Goal: Information Seeking & Learning: Learn about a topic

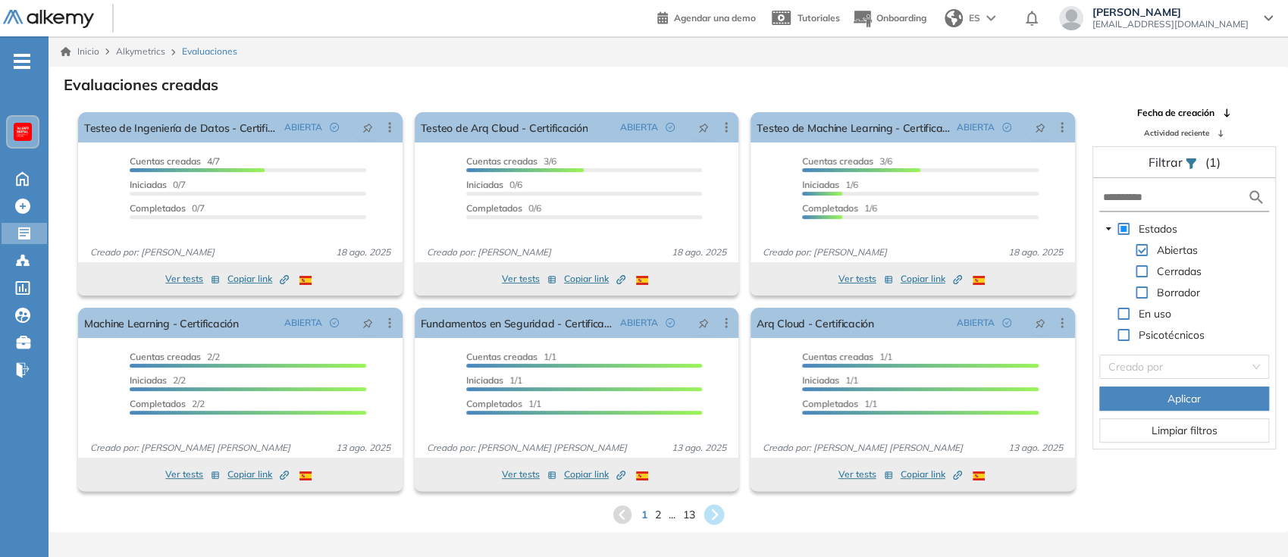
click at [721, 519] on icon at bounding box center [714, 515] width 20 height 20
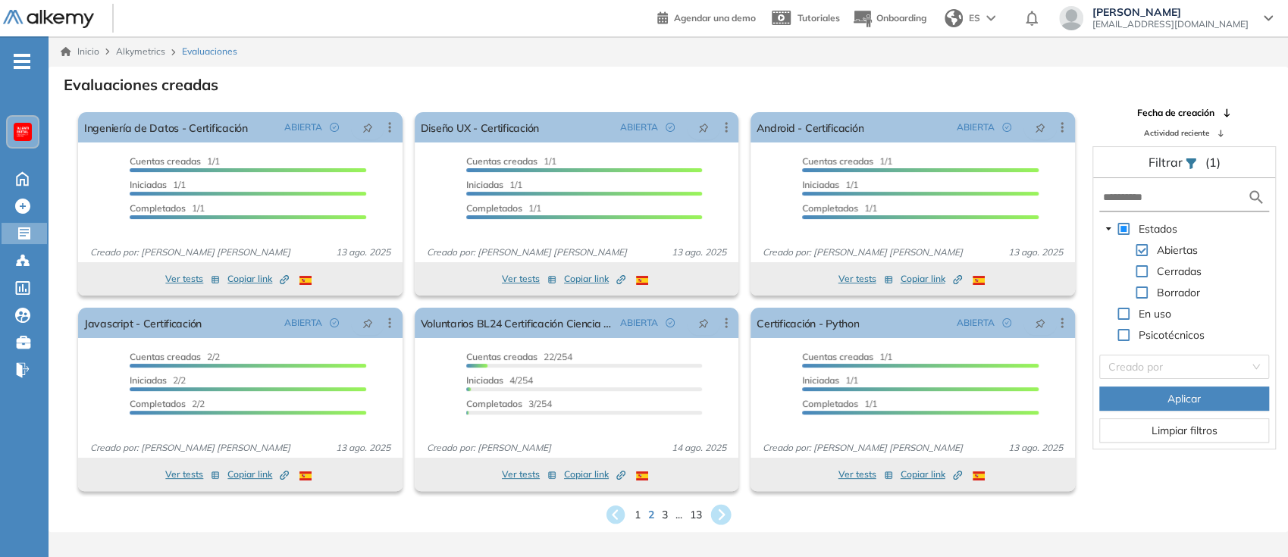
click at [721, 519] on icon at bounding box center [721, 515] width 25 height 25
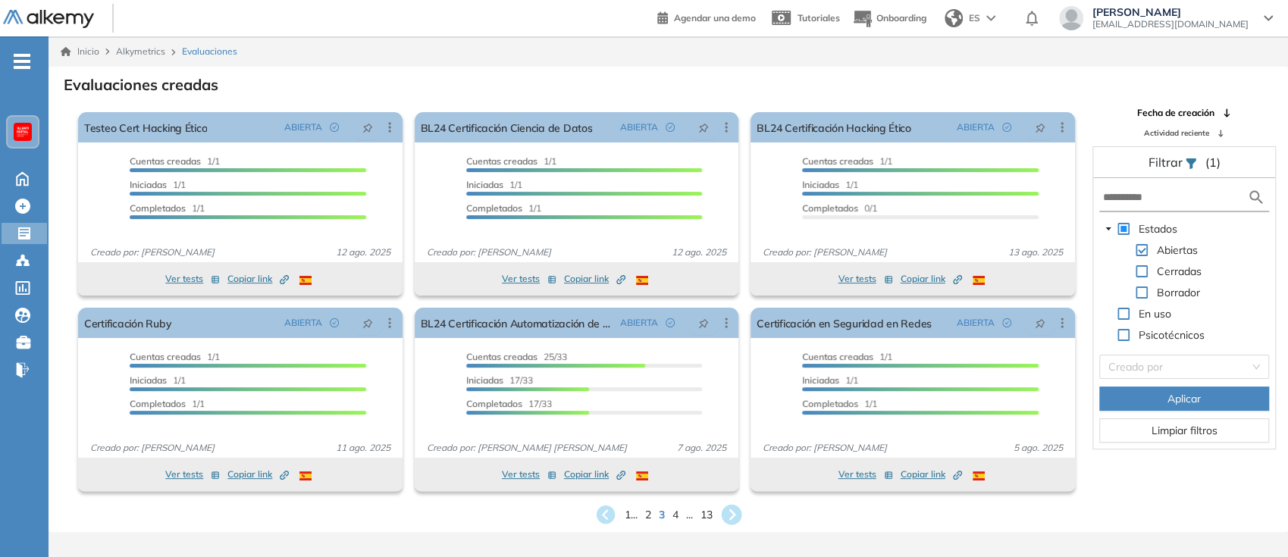
click at [738, 509] on icon at bounding box center [731, 515] width 20 height 20
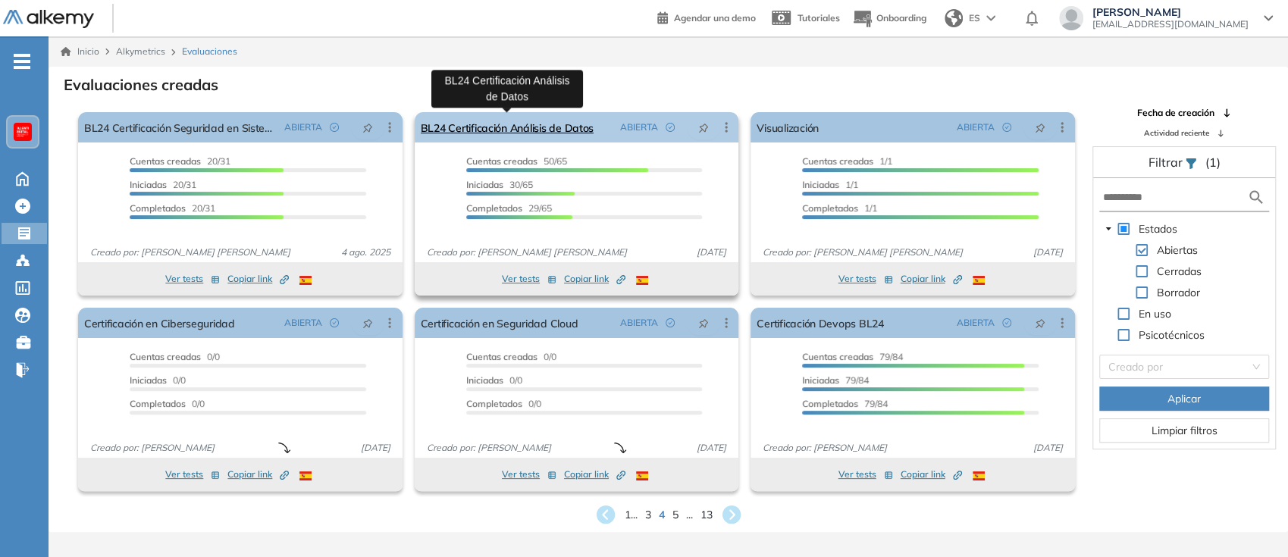
click at [445, 127] on link "BL24 Certificación Análisis de Datos" at bounding box center [507, 127] width 173 height 30
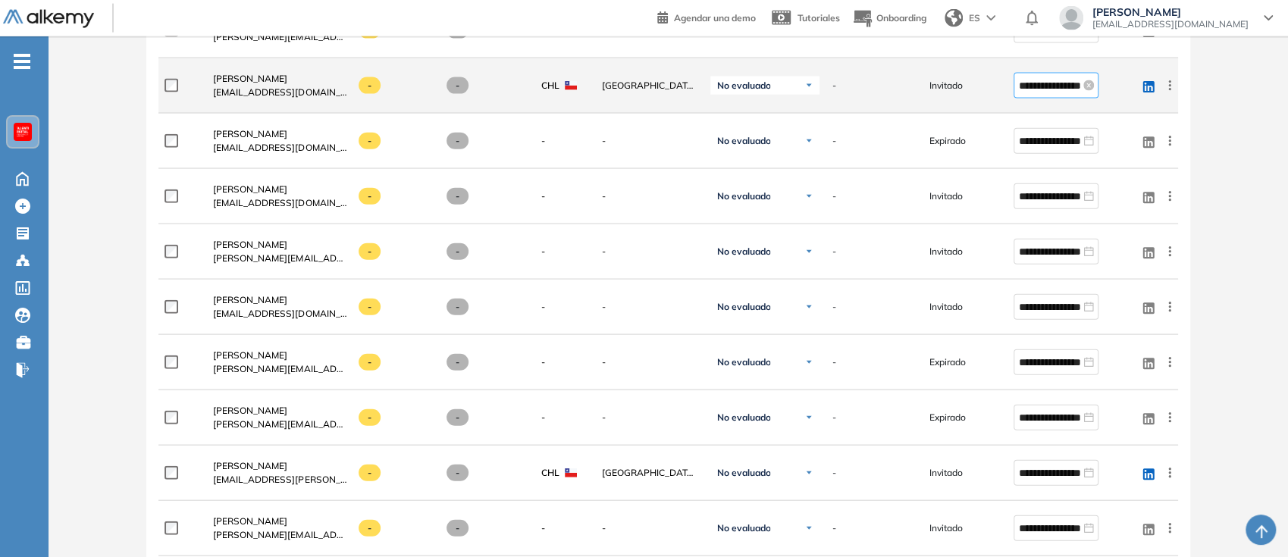
scroll to position [2309, 0]
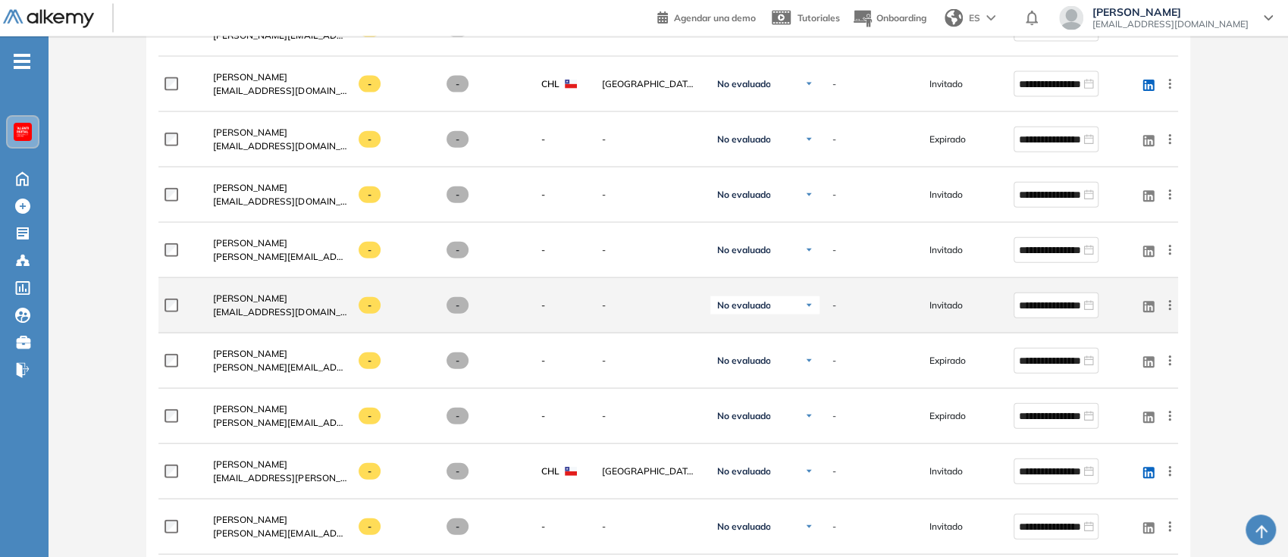
drag, startPoint x: 77, startPoint y: 154, endPoint x: 553, endPoint y: 286, distance: 494.8
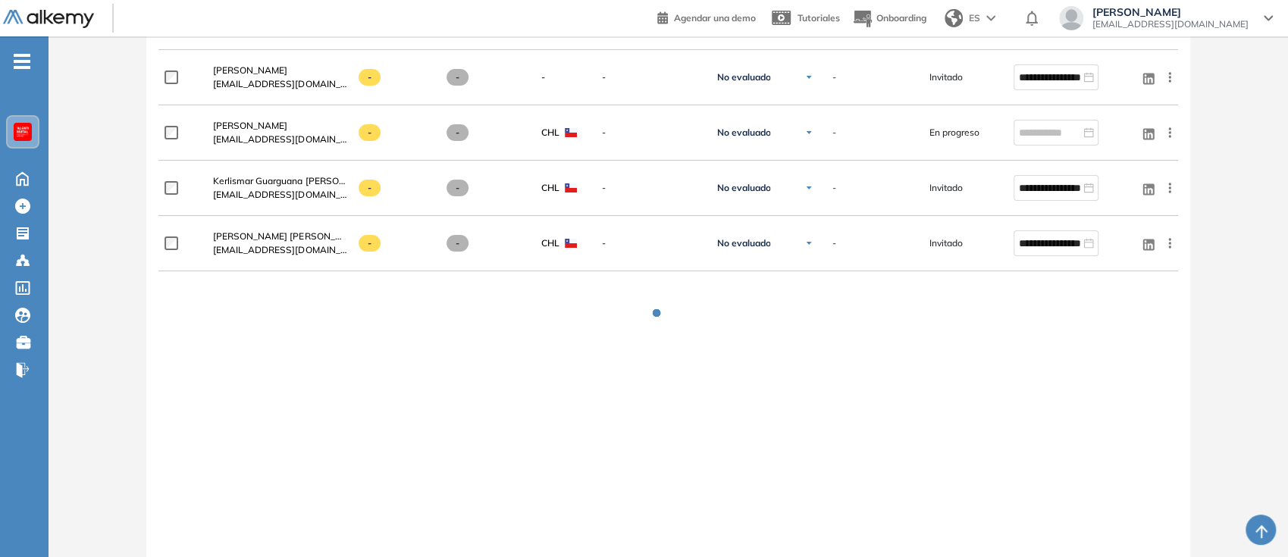
scroll to position [3642, 0]
